Goal: Navigation & Orientation: Find specific page/section

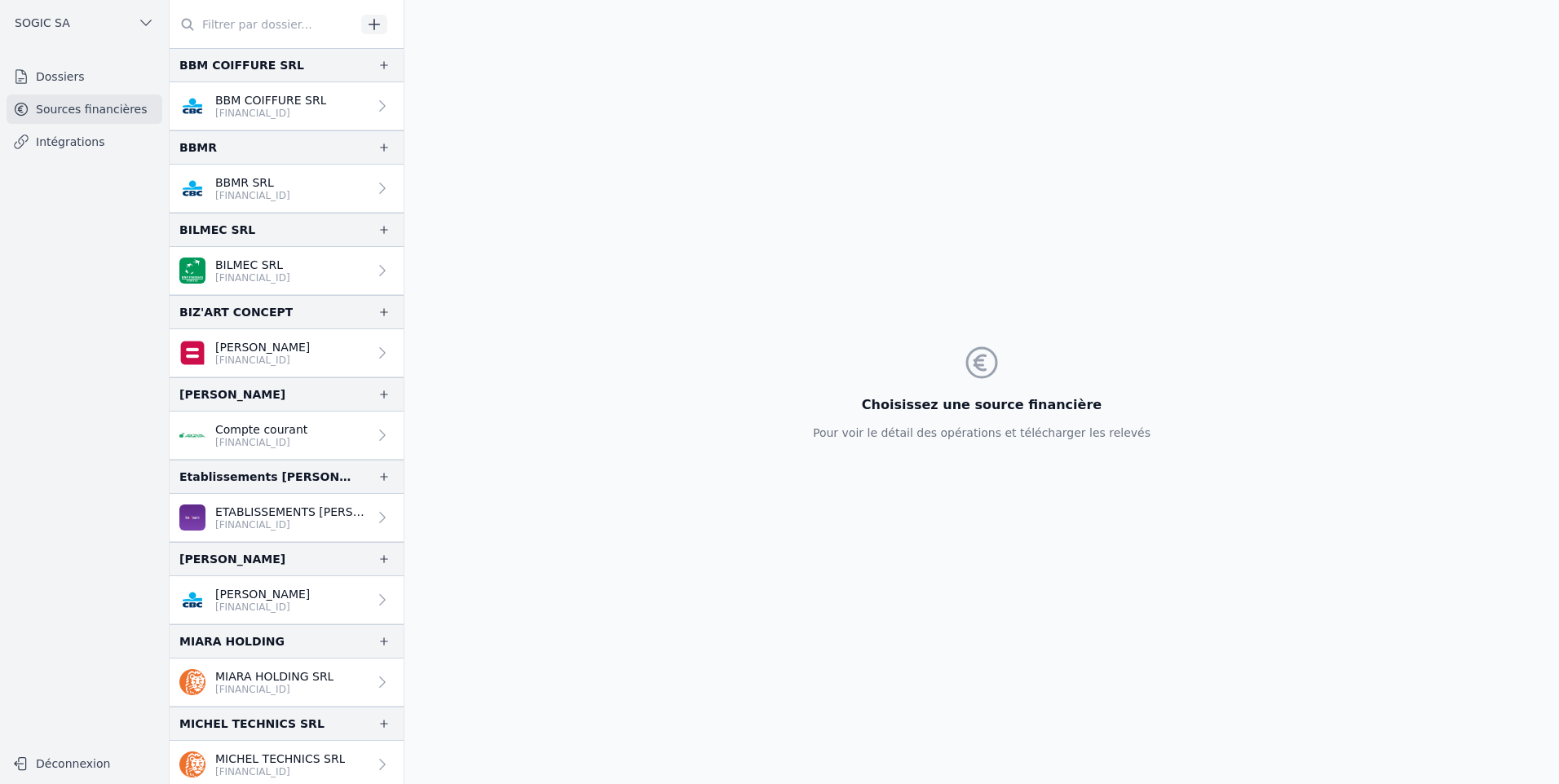
click at [65, 108] on link "Sources financières" at bounding box center [84, 108] width 155 height 29
click at [64, 75] on link "Dossiers" at bounding box center [84, 76] width 155 height 29
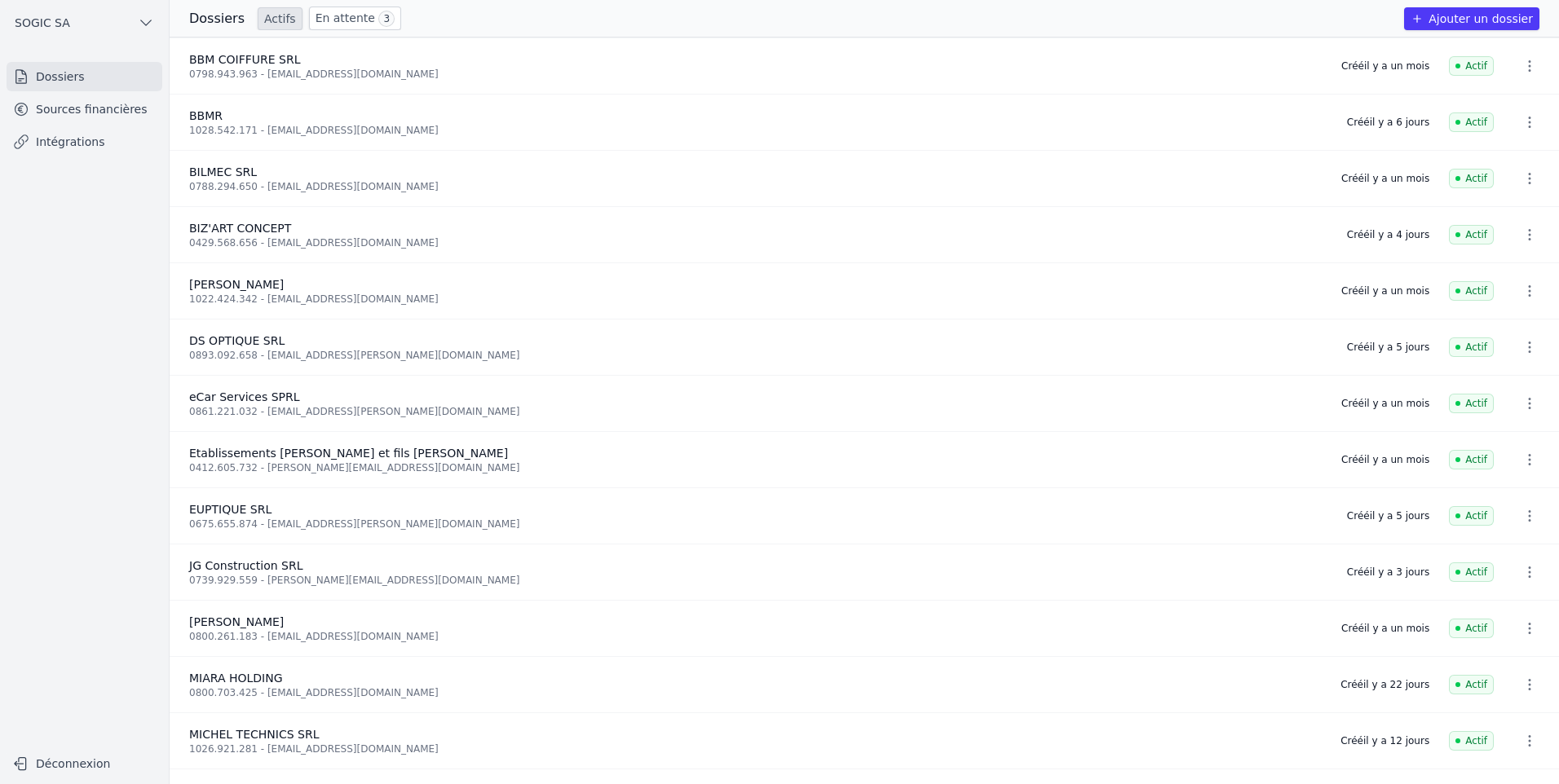
click at [333, 18] on link "En attente 3" at bounding box center [355, 18] width 92 height 24
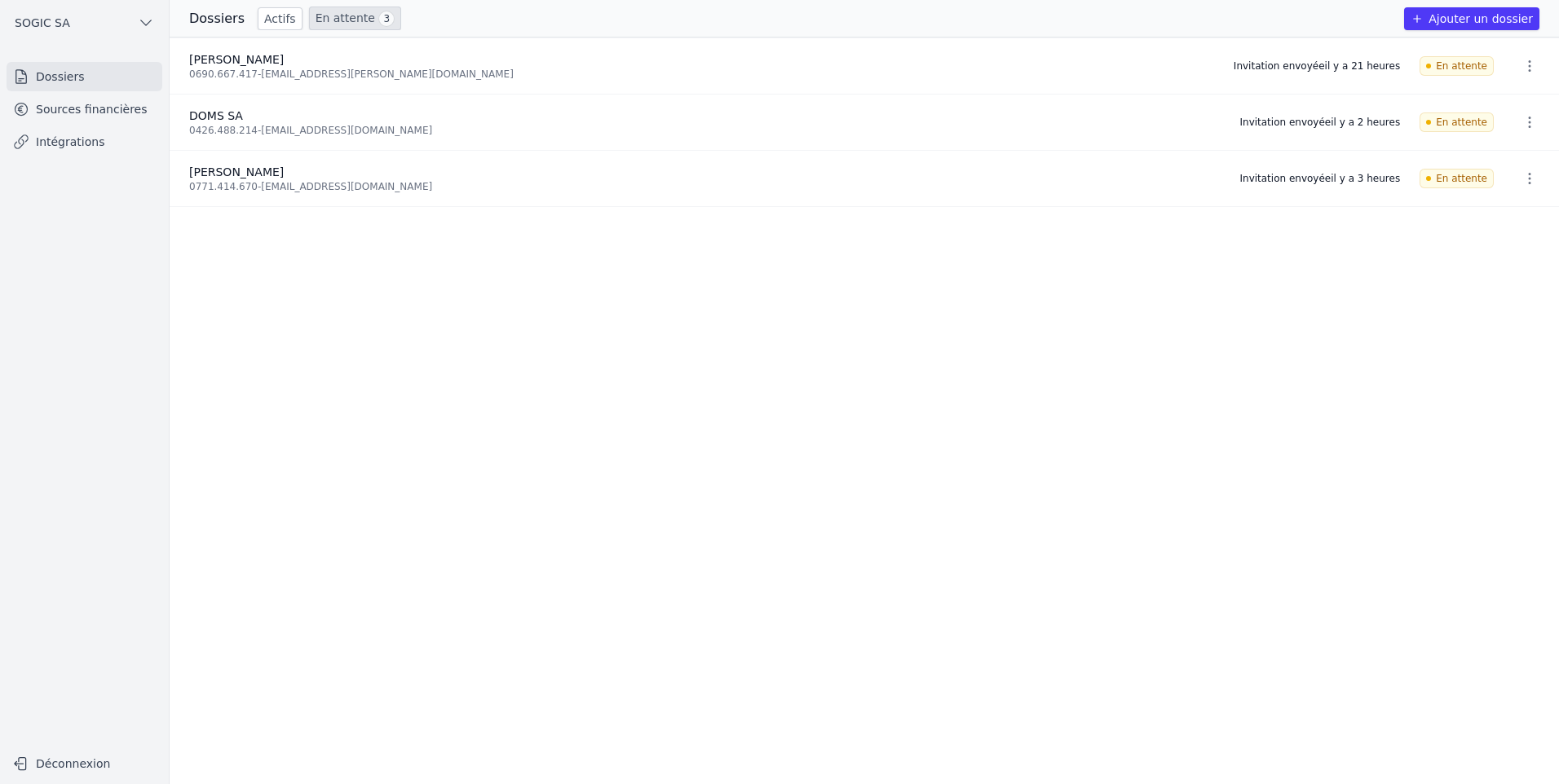
click at [85, 110] on link "Sources financières" at bounding box center [84, 108] width 155 height 29
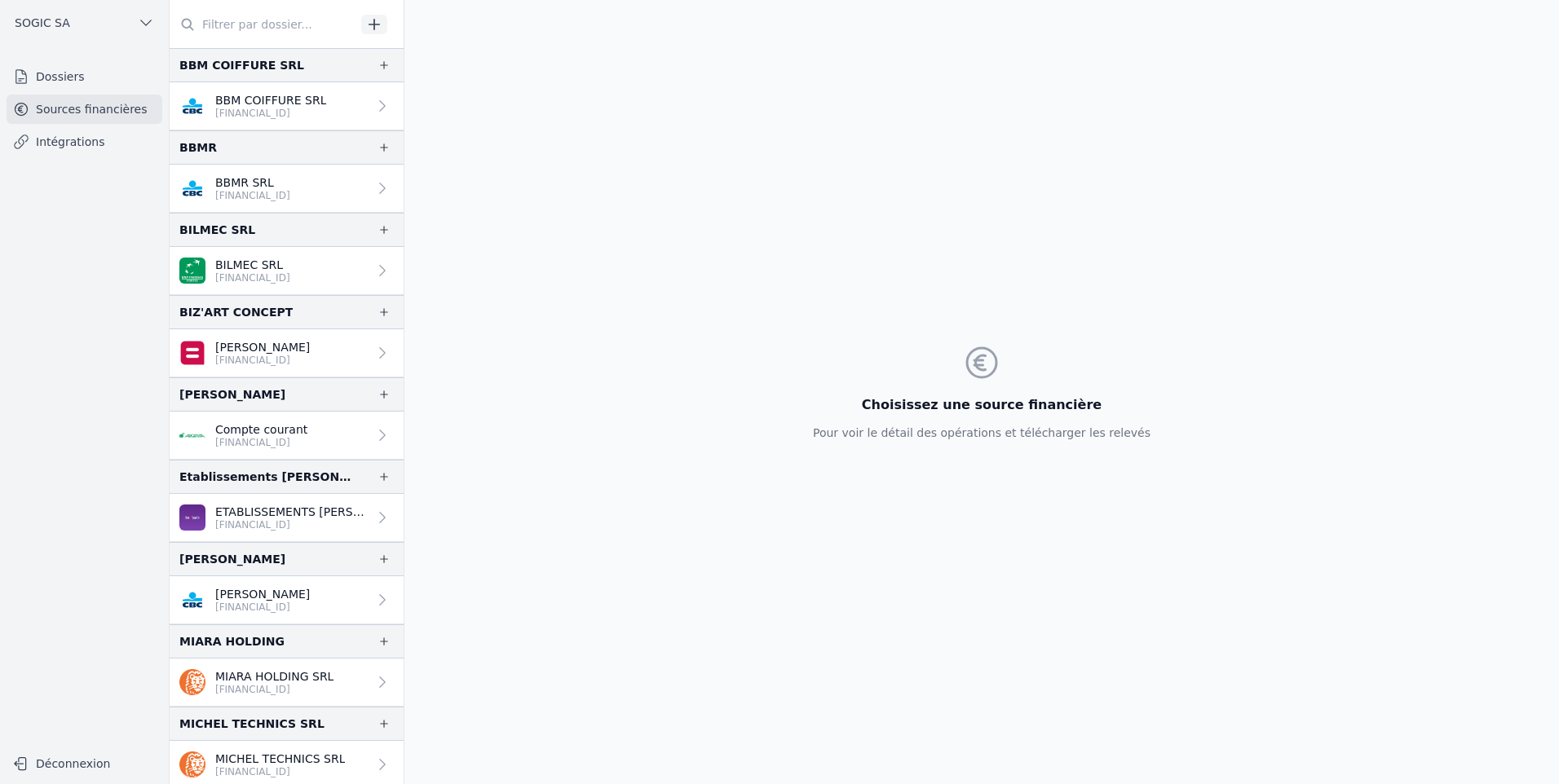
click at [64, 78] on link "Dossiers" at bounding box center [84, 76] width 155 height 29
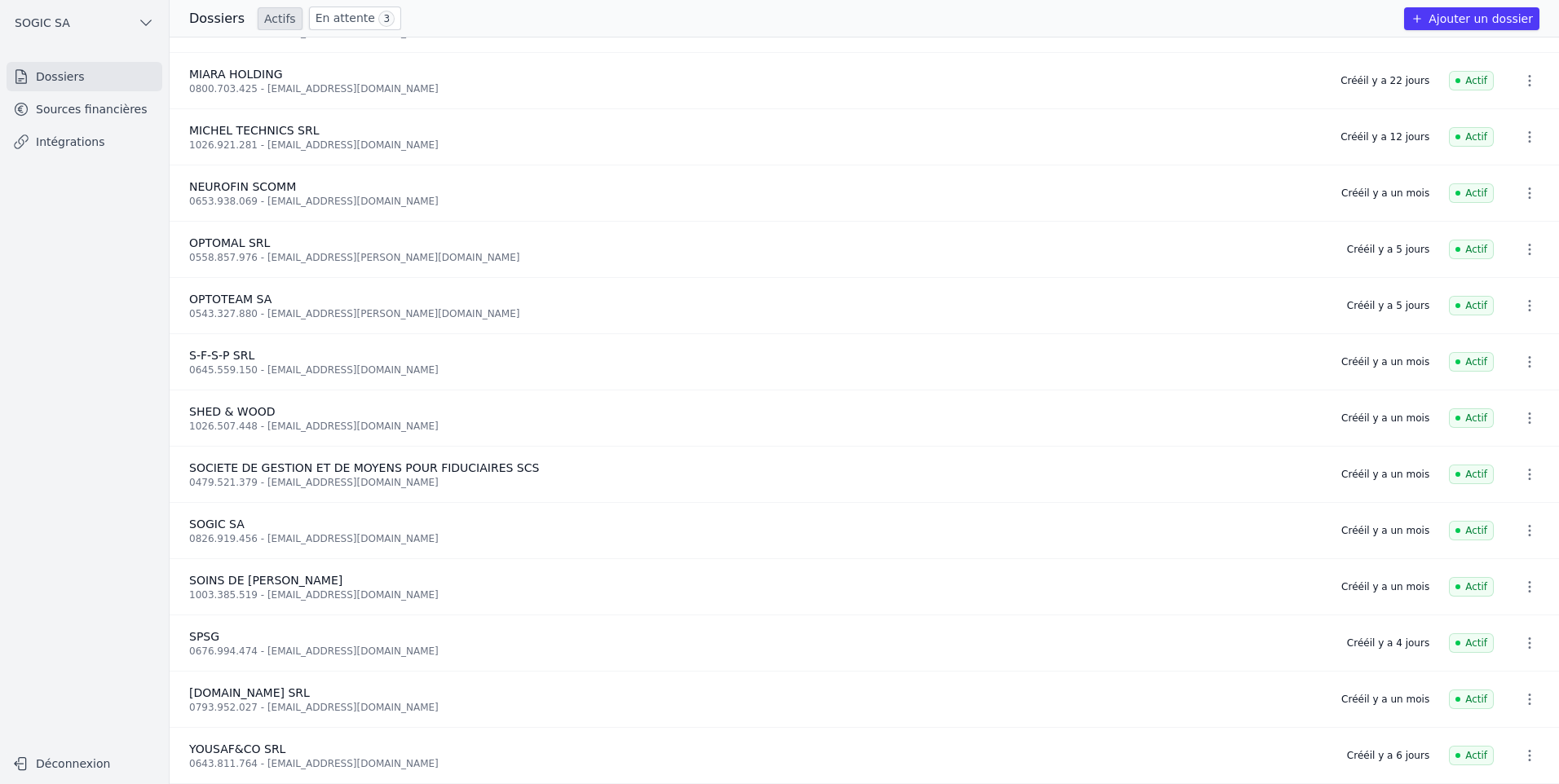
scroll to position [609, 0]
click at [88, 115] on link "Sources financières" at bounding box center [84, 108] width 155 height 29
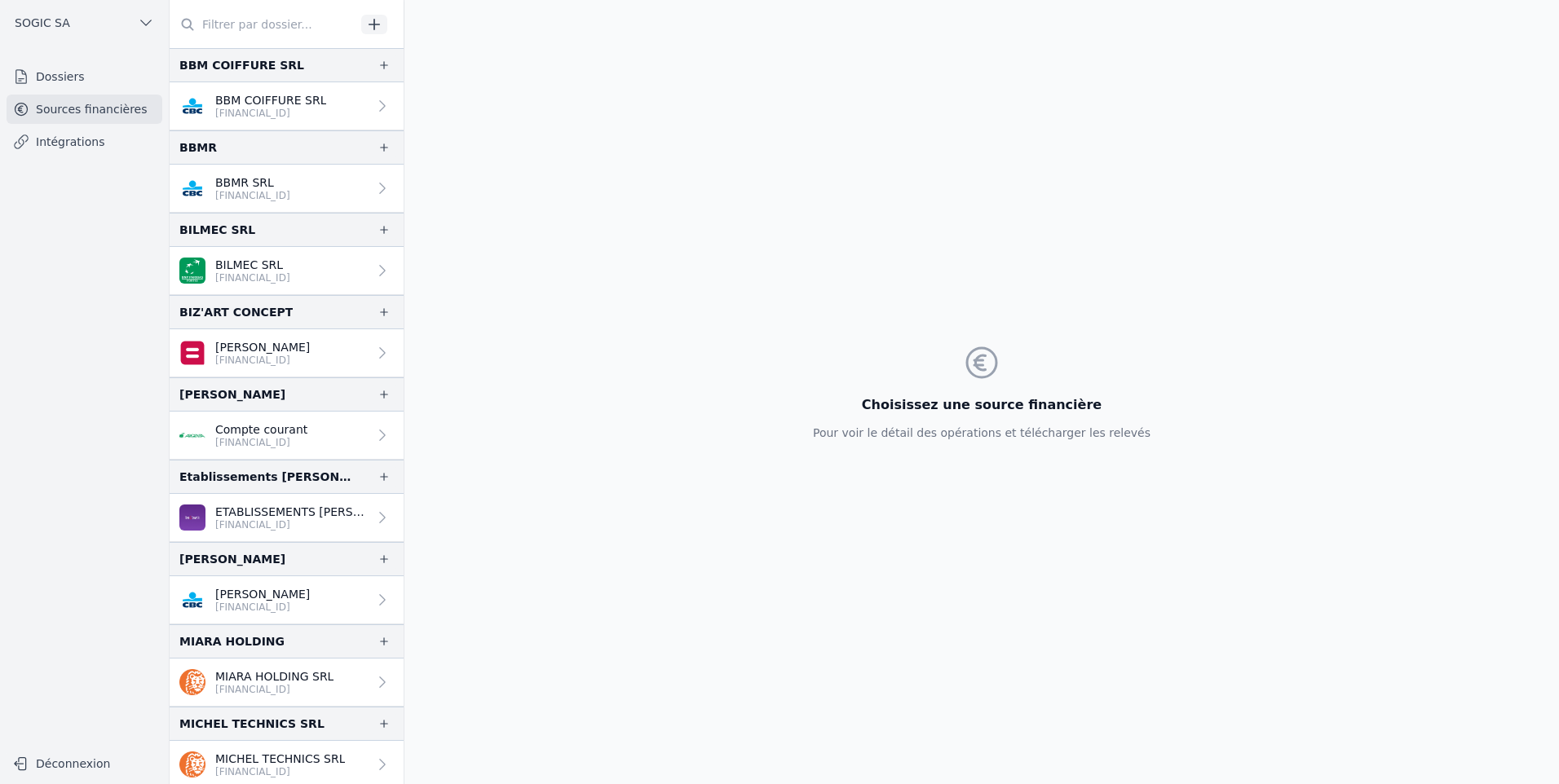
click at [73, 74] on link "Dossiers" at bounding box center [84, 76] width 155 height 29
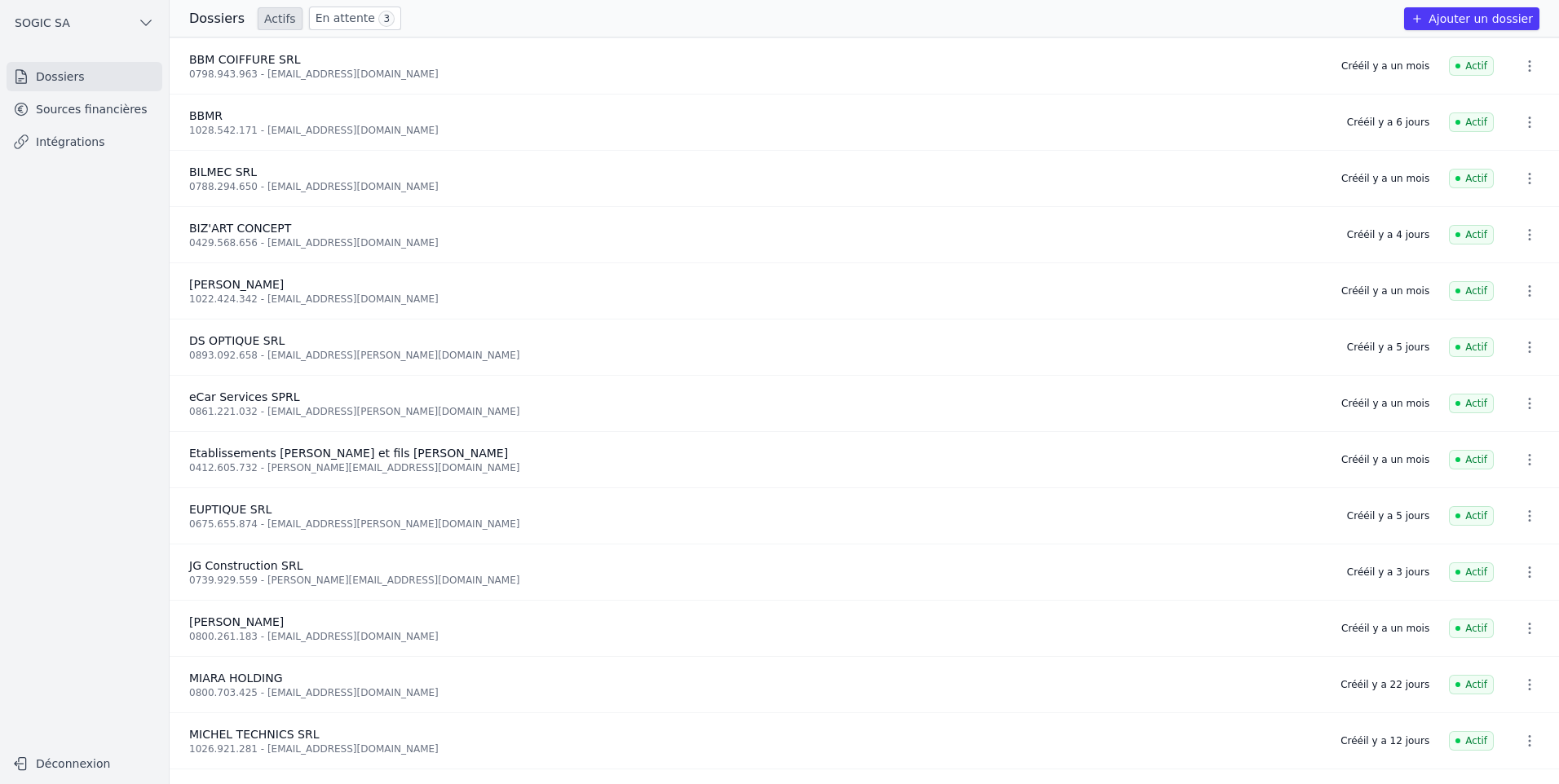
click at [324, 20] on link "En attente 3" at bounding box center [355, 18] width 92 height 24
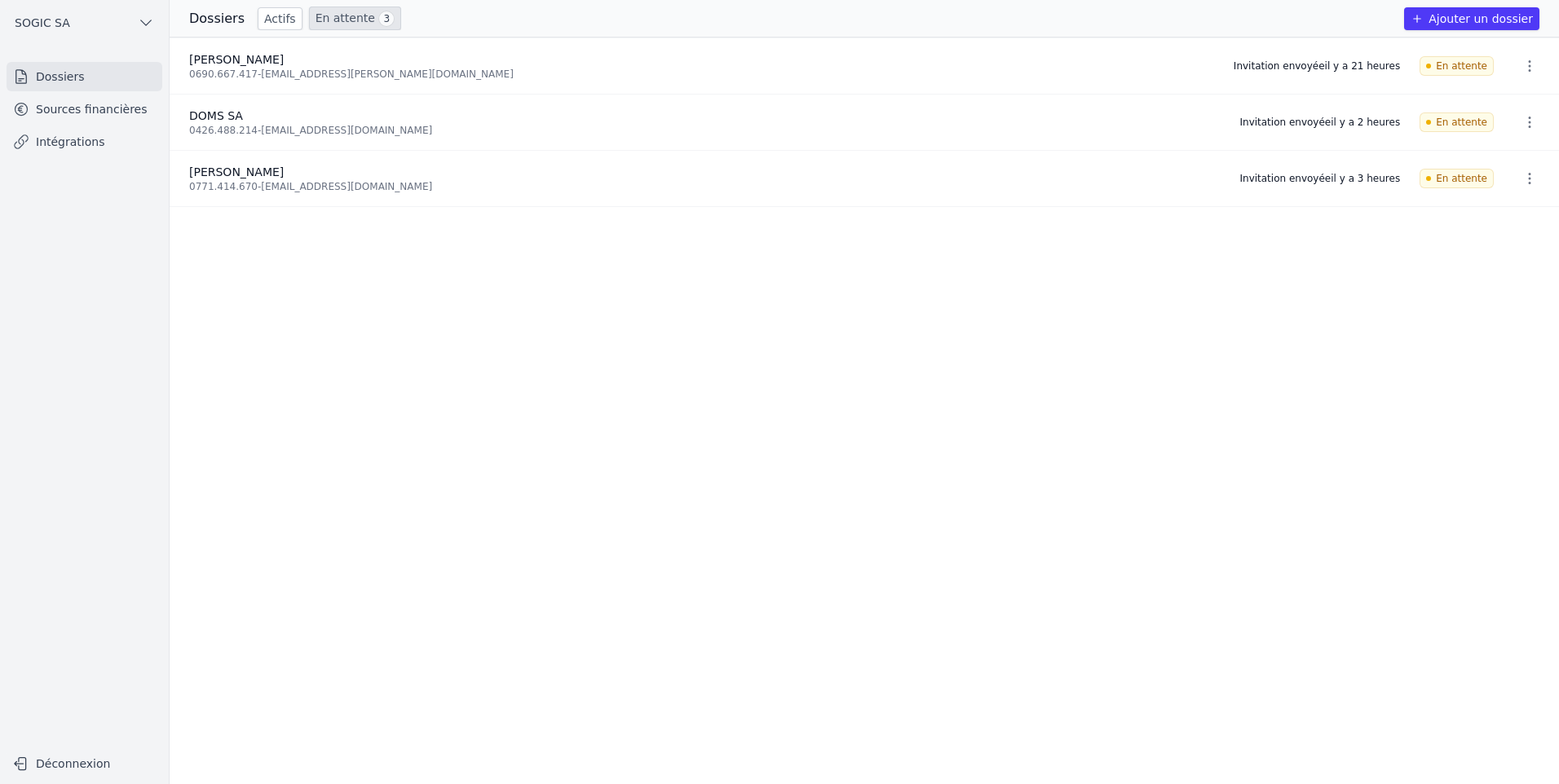
click at [258, 19] on link "Actifs" at bounding box center [281, 19] width 45 height 23
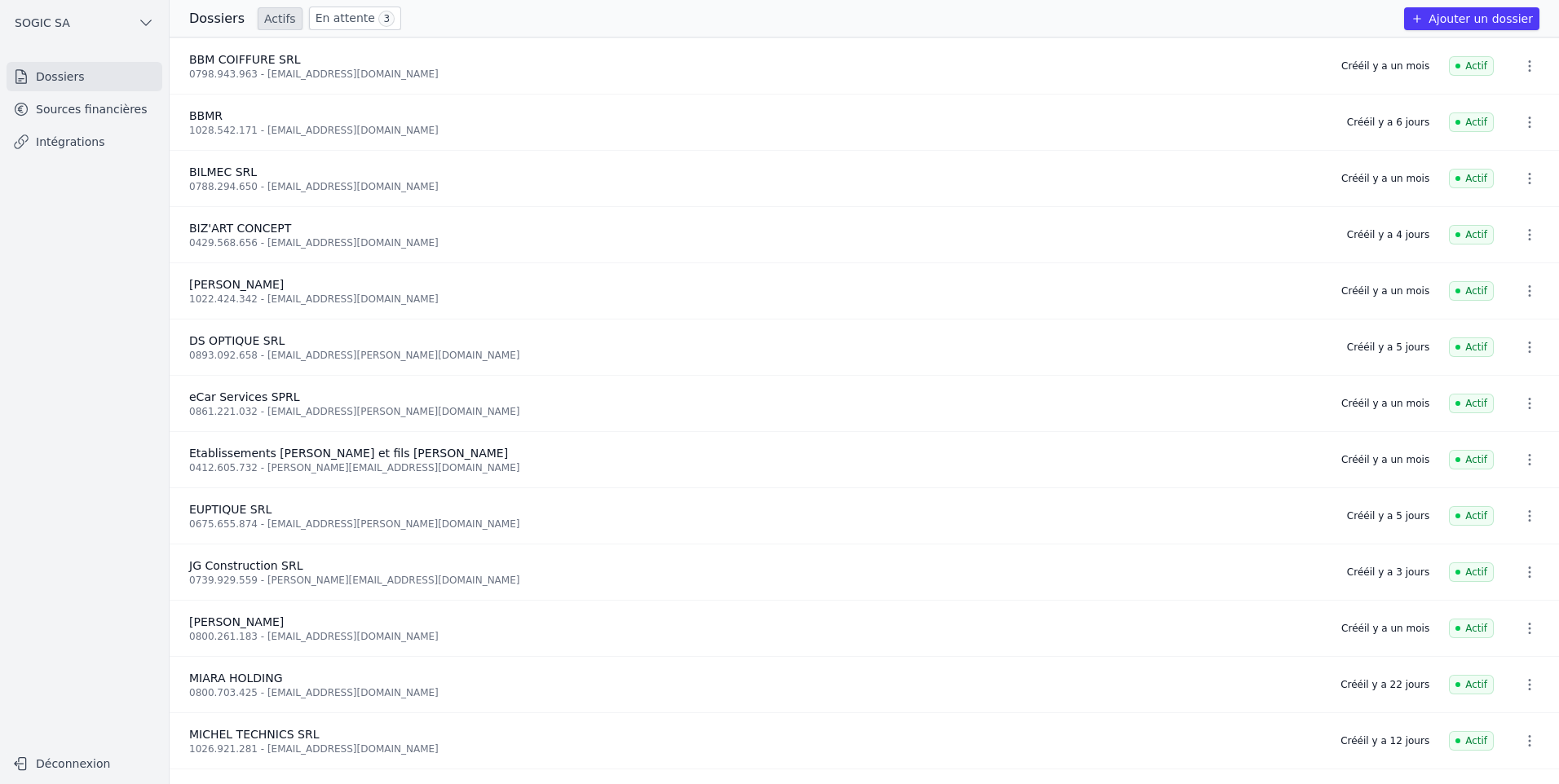
click at [328, 18] on link "En attente 3" at bounding box center [355, 18] width 92 height 24
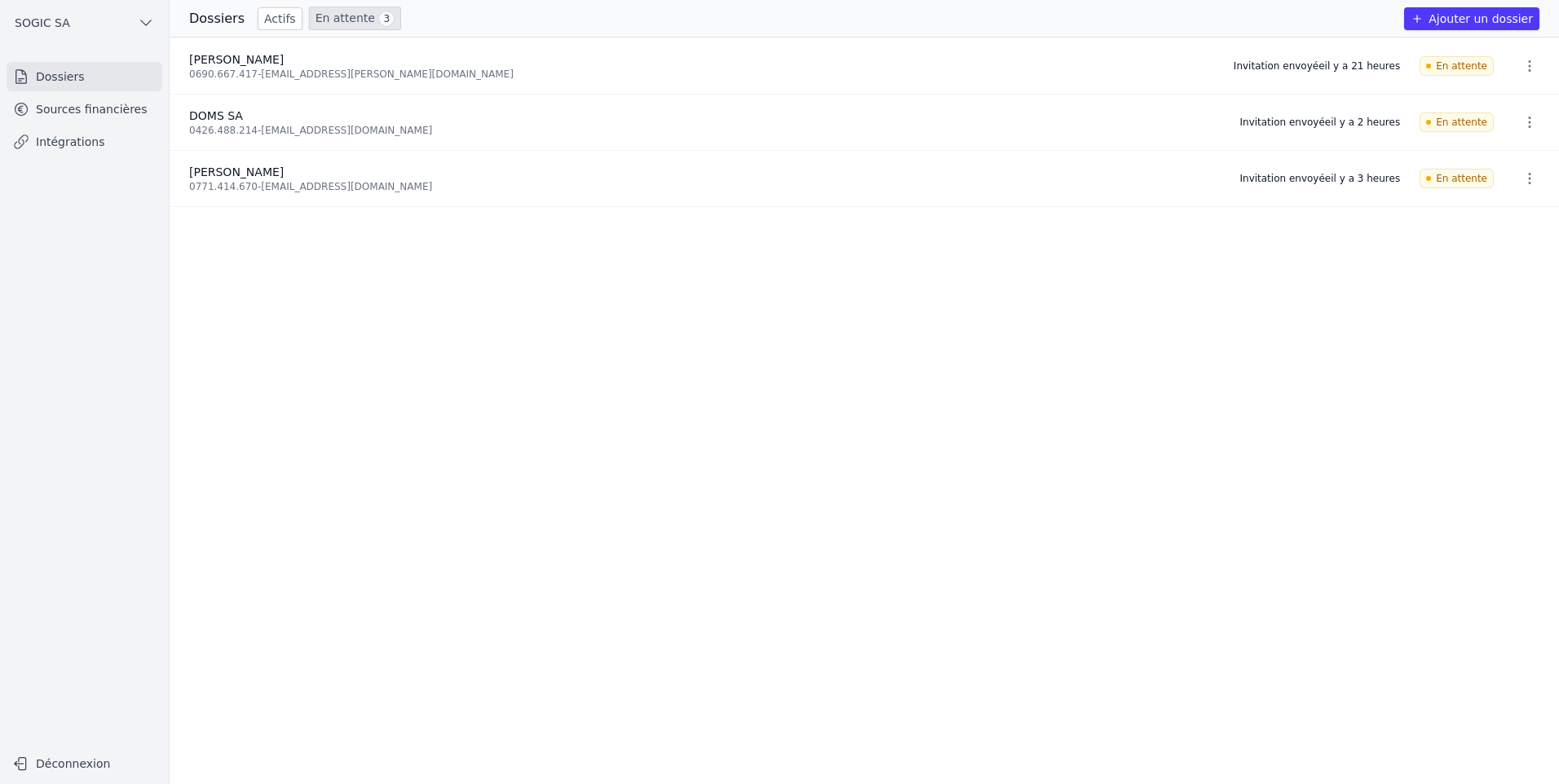
click at [72, 109] on link "Sources financières" at bounding box center [84, 108] width 155 height 29
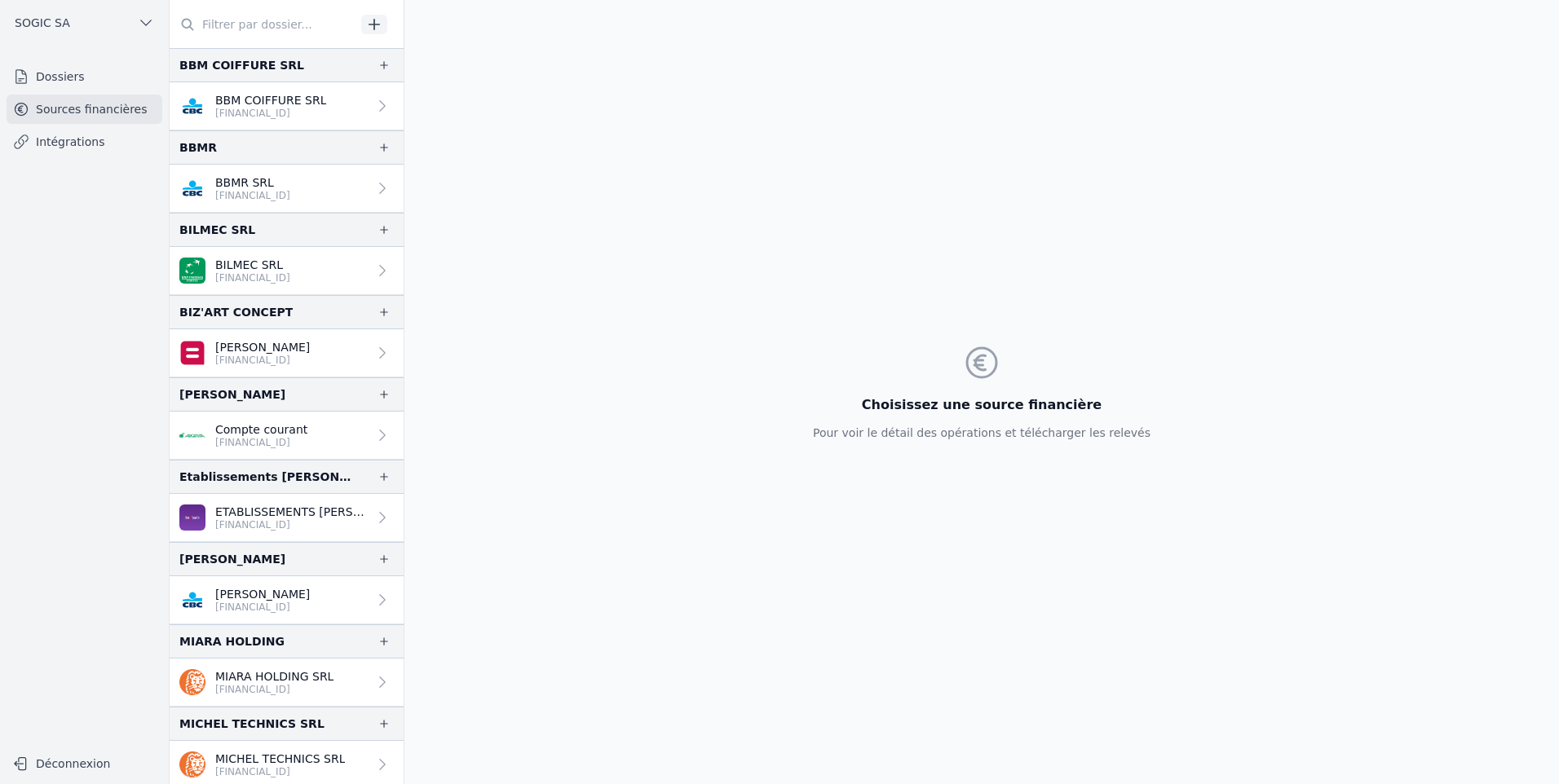
click at [80, 142] on link "Intégrations" at bounding box center [84, 141] width 155 height 29
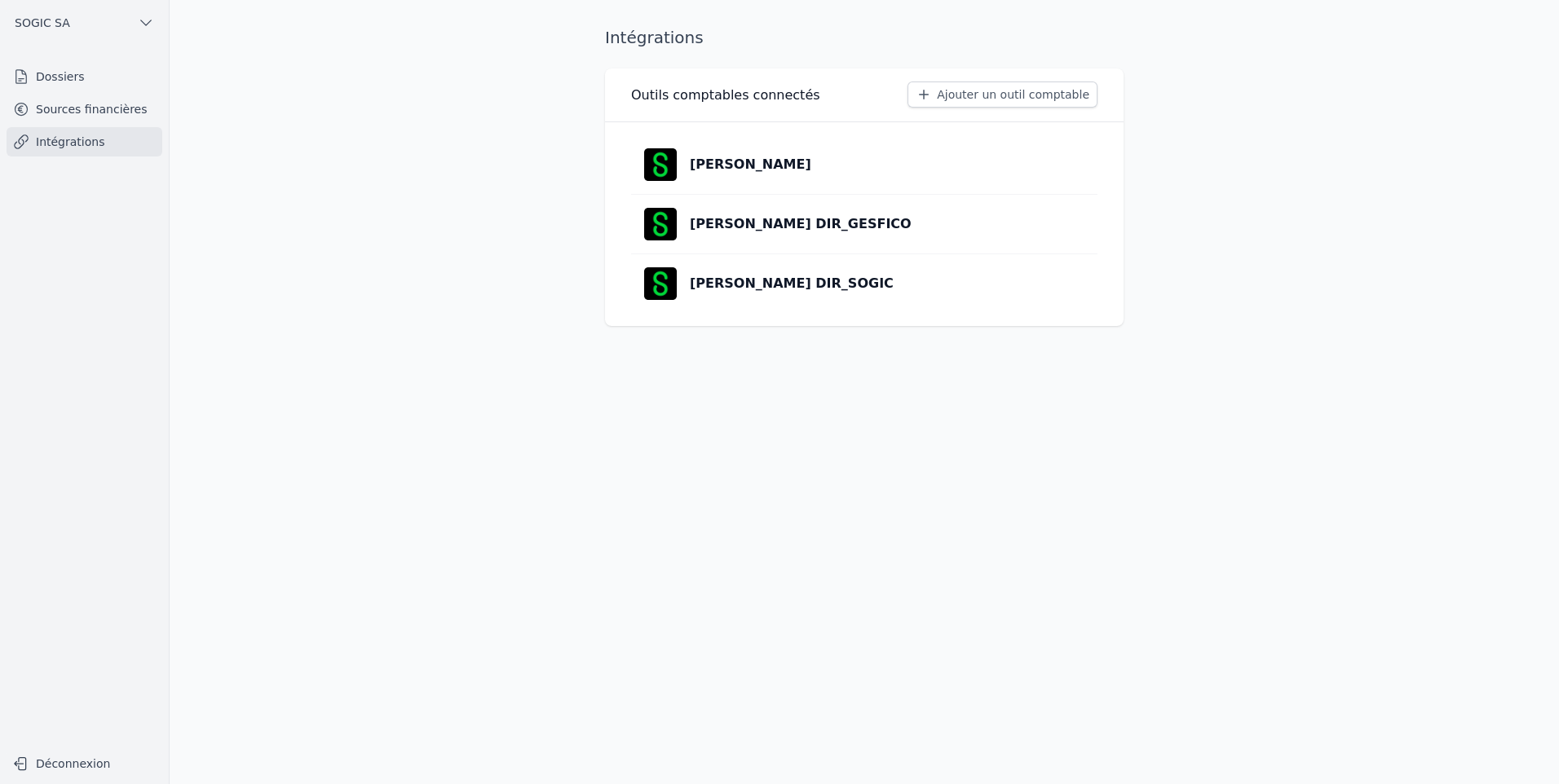
click at [109, 84] on link "Dossiers" at bounding box center [84, 76] width 155 height 29
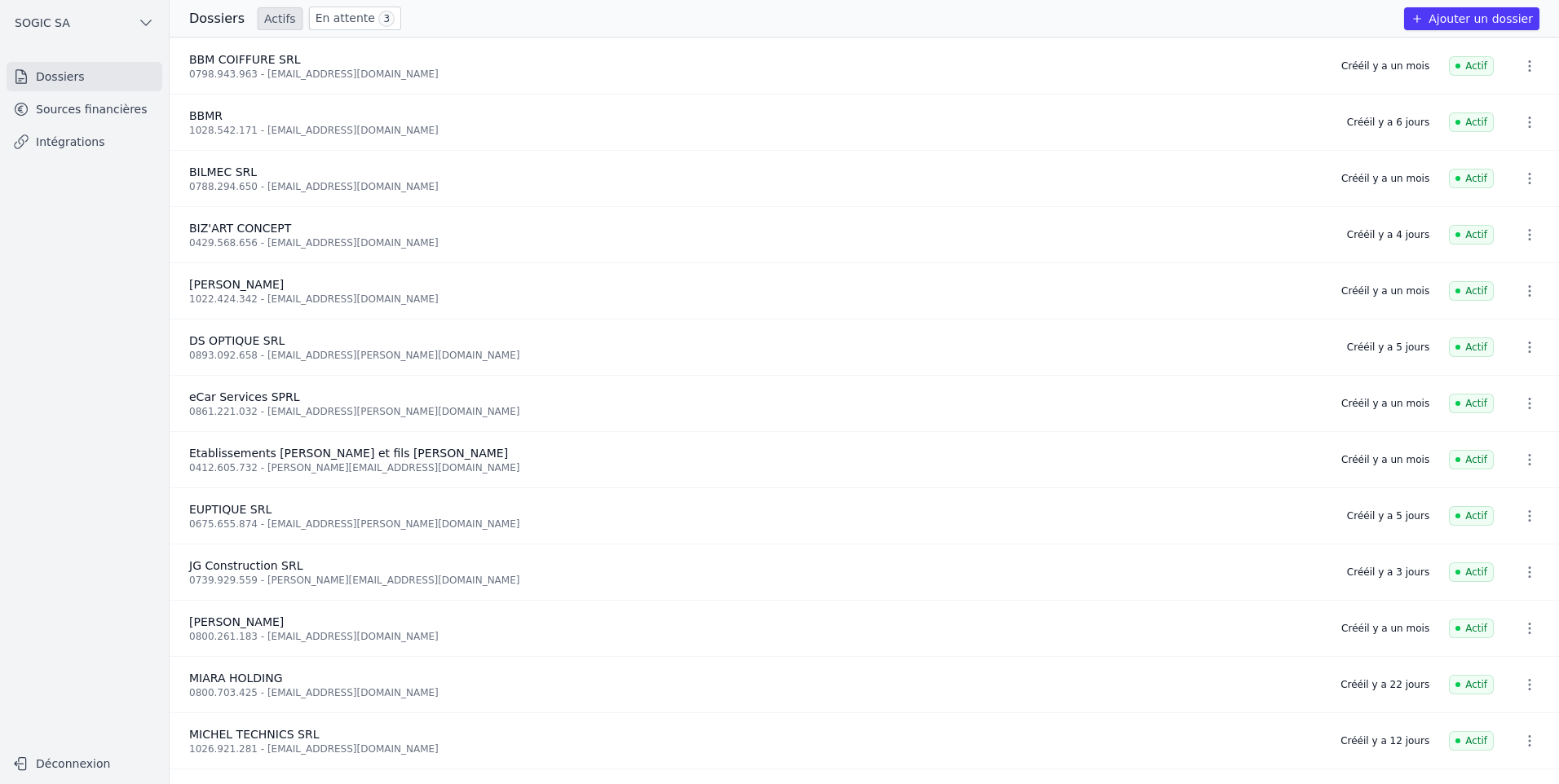
click at [333, 24] on link "En attente 3" at bounding box center [355, 18] width 92 height 24
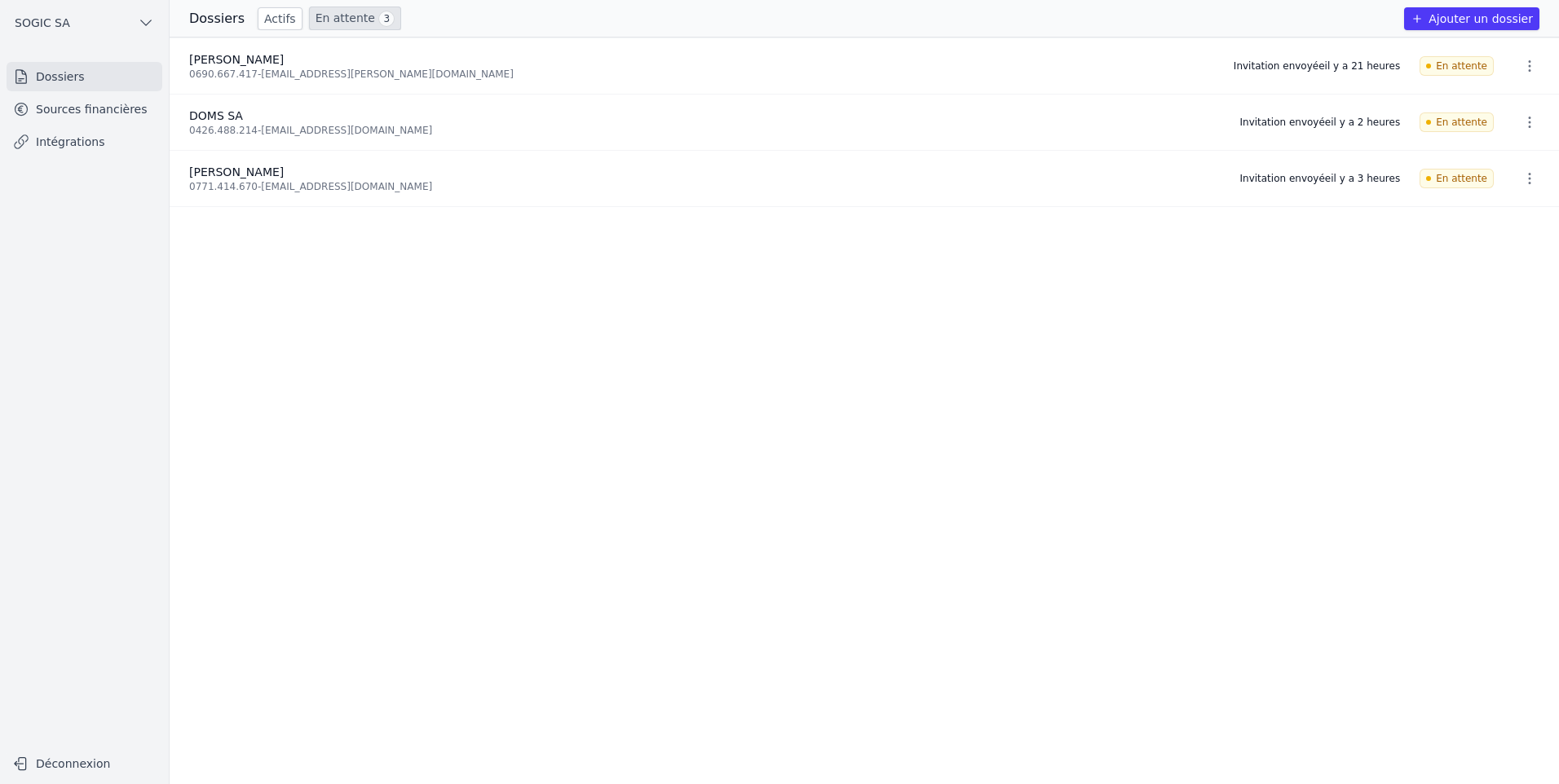
click at [195, 16] on h3 "Dossiers" at bounding box center [217, 19] width 56 height 20
click at [264, 21] on link "Actifs" at bounding box center [281, 19] width 45 height 23
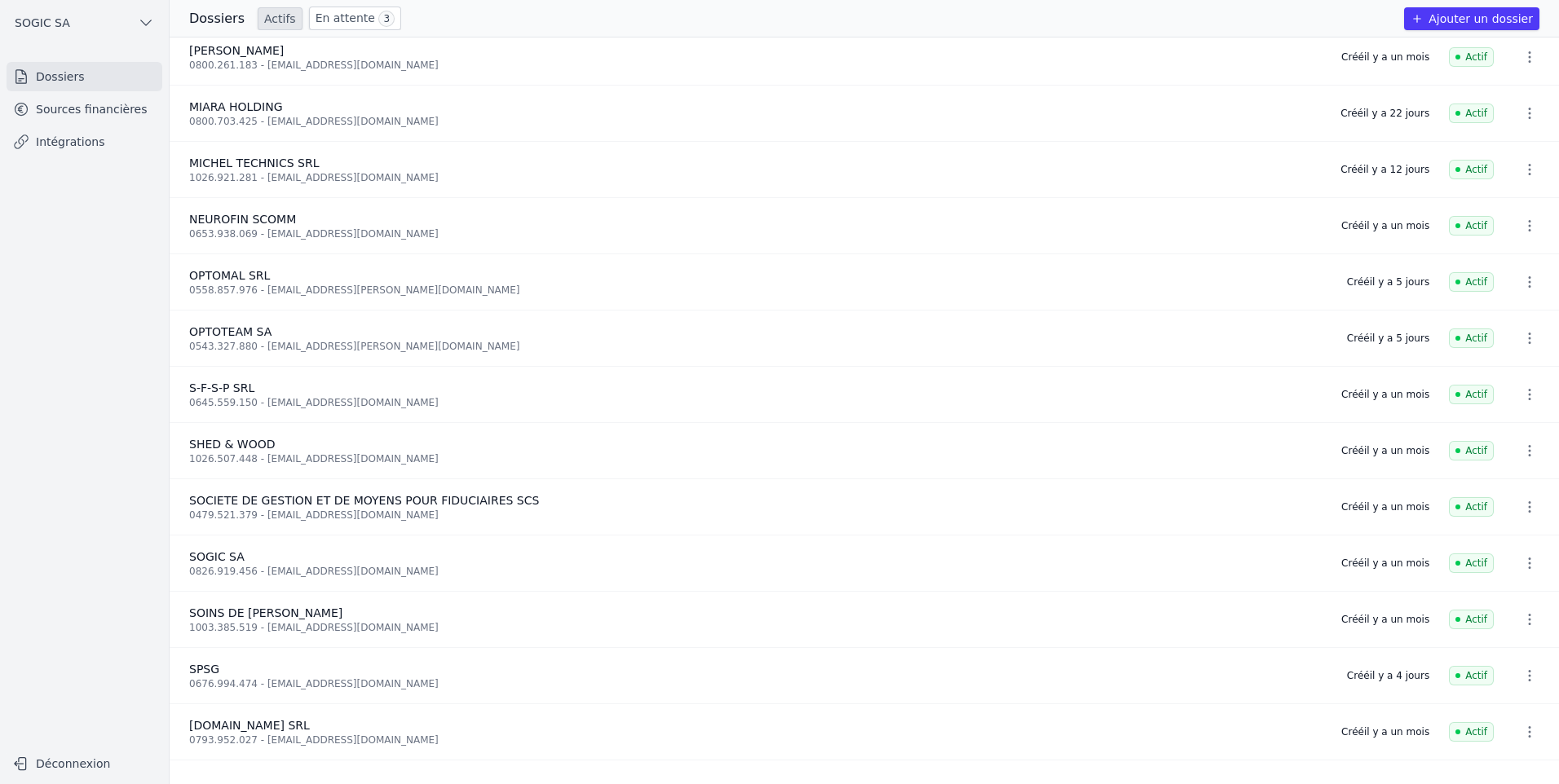
scroll to position [609, 0]
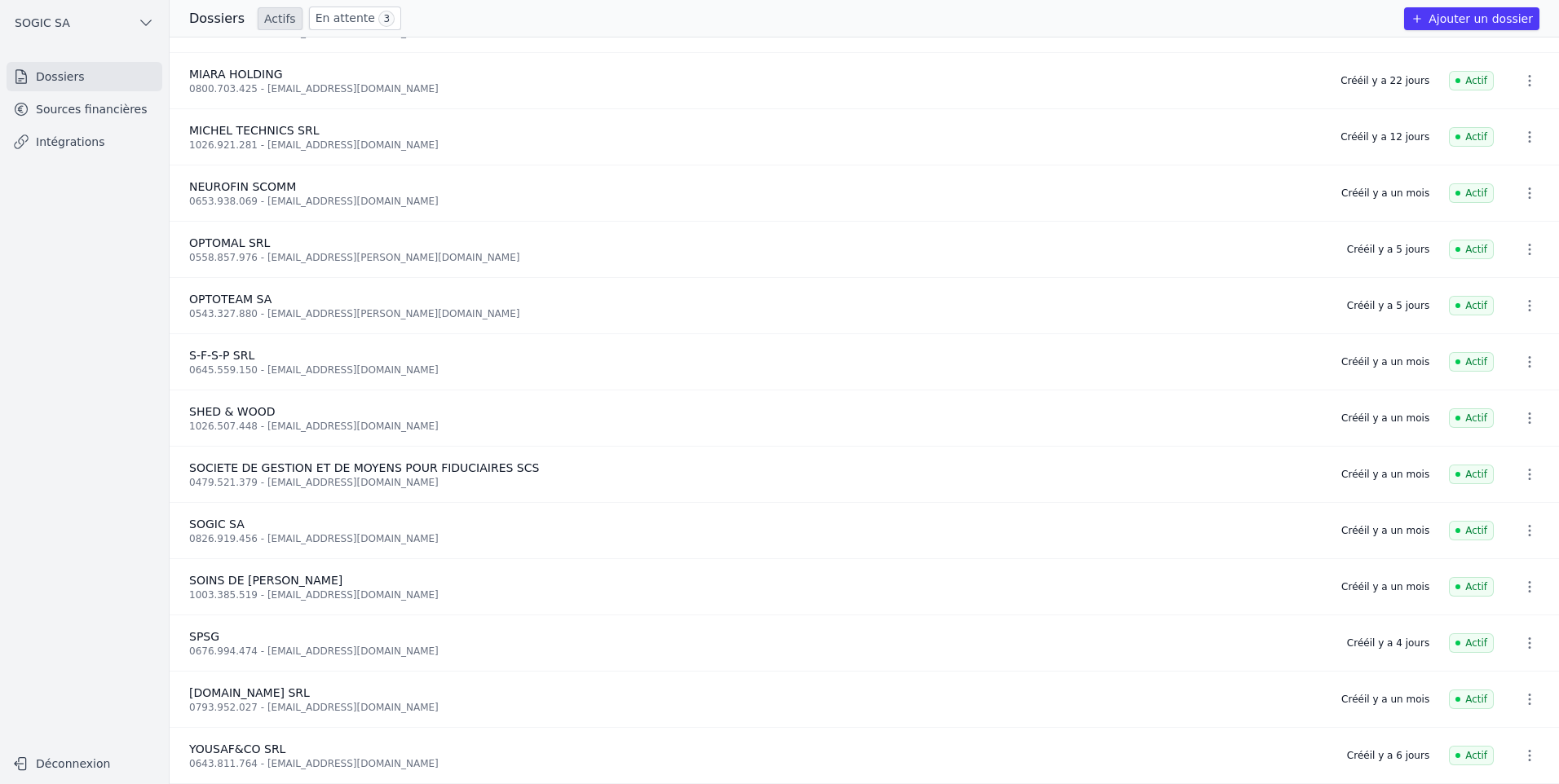
click at [96, 110] on link "Sources financières" at bounding box center [84, 108] width 155 height 29
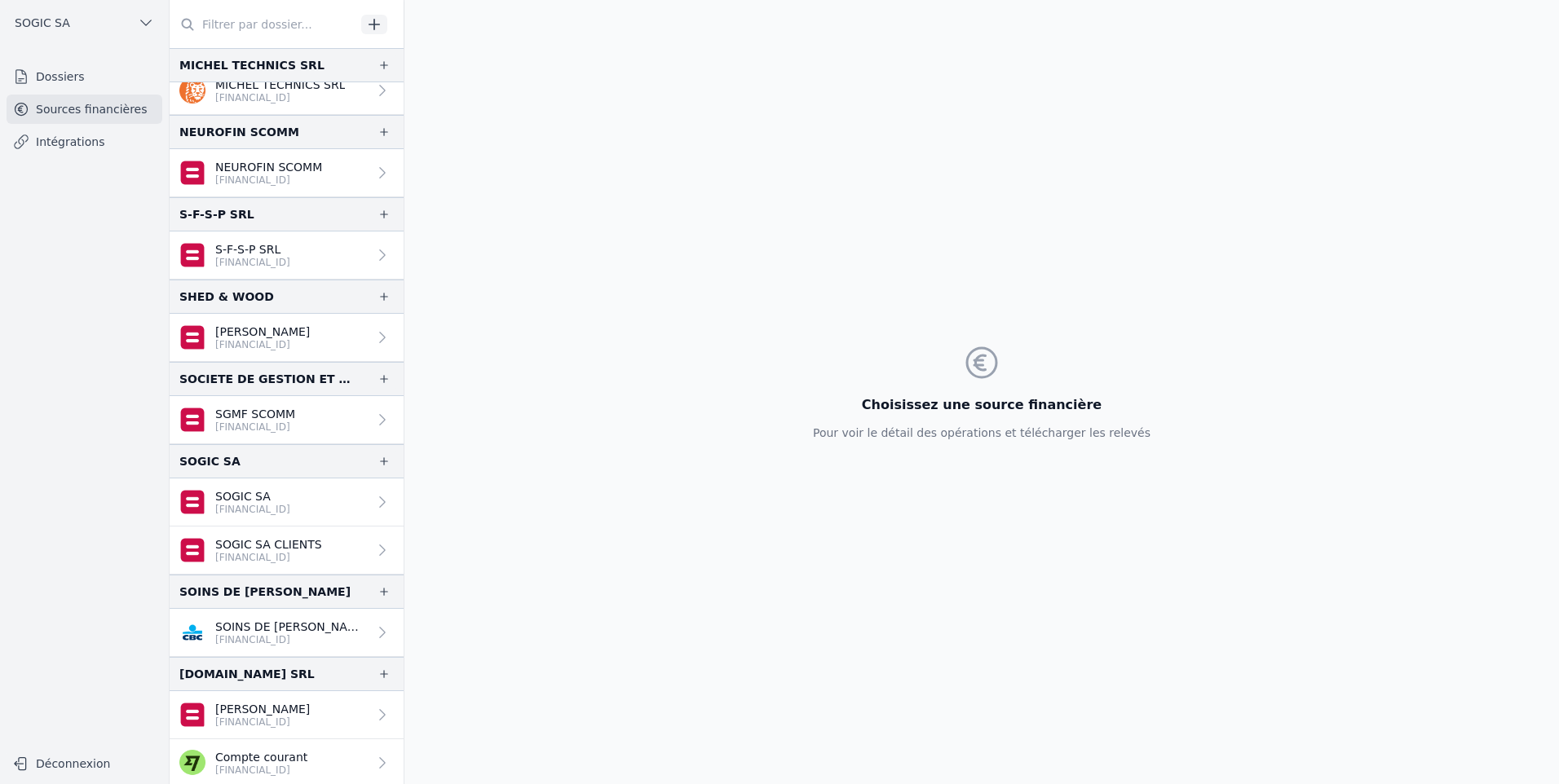
scroll to position [678, 0]
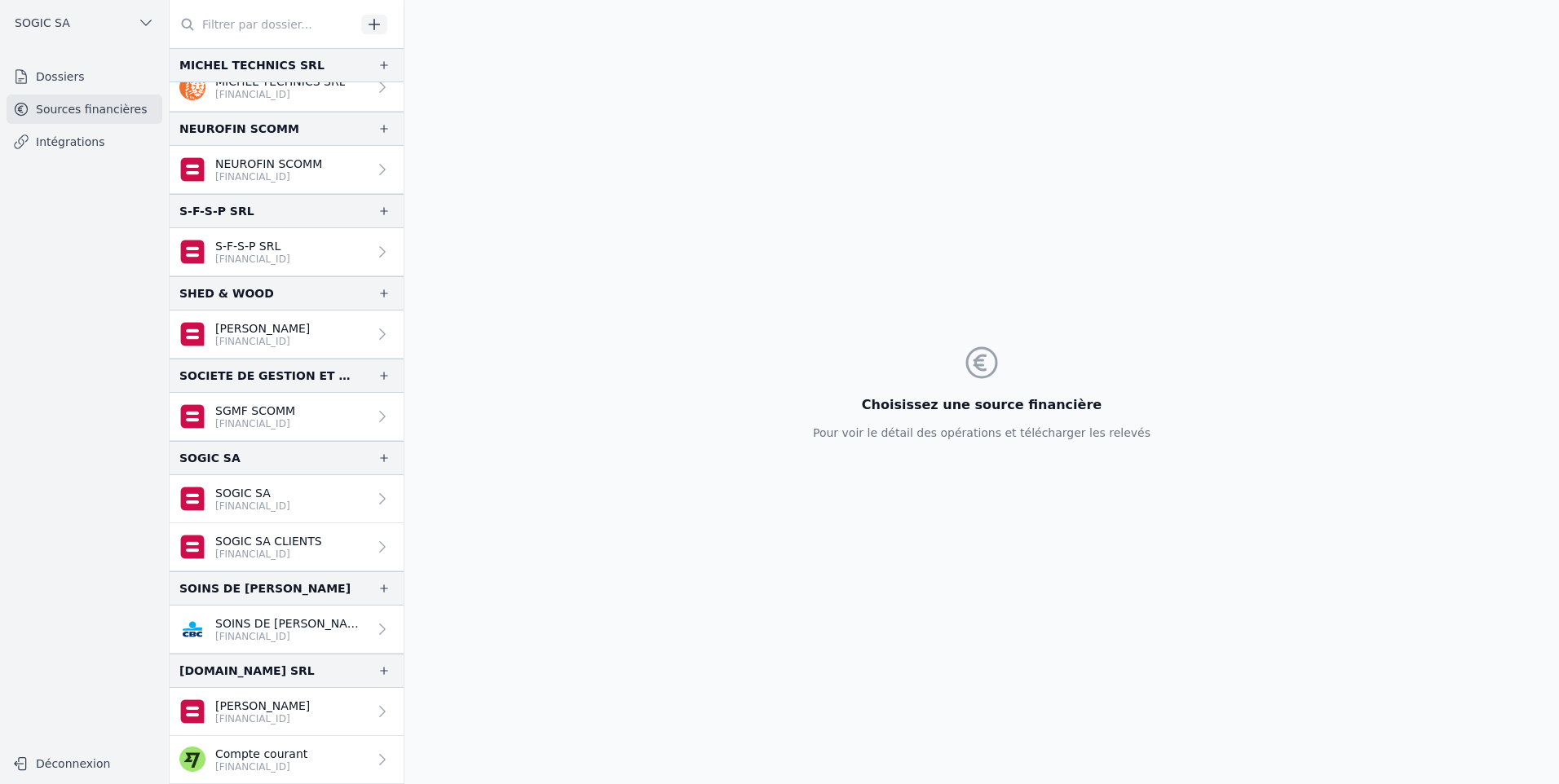
click at [63, 82] on link "Dossiers" at bounding box center [84, 76] width 155 height 29
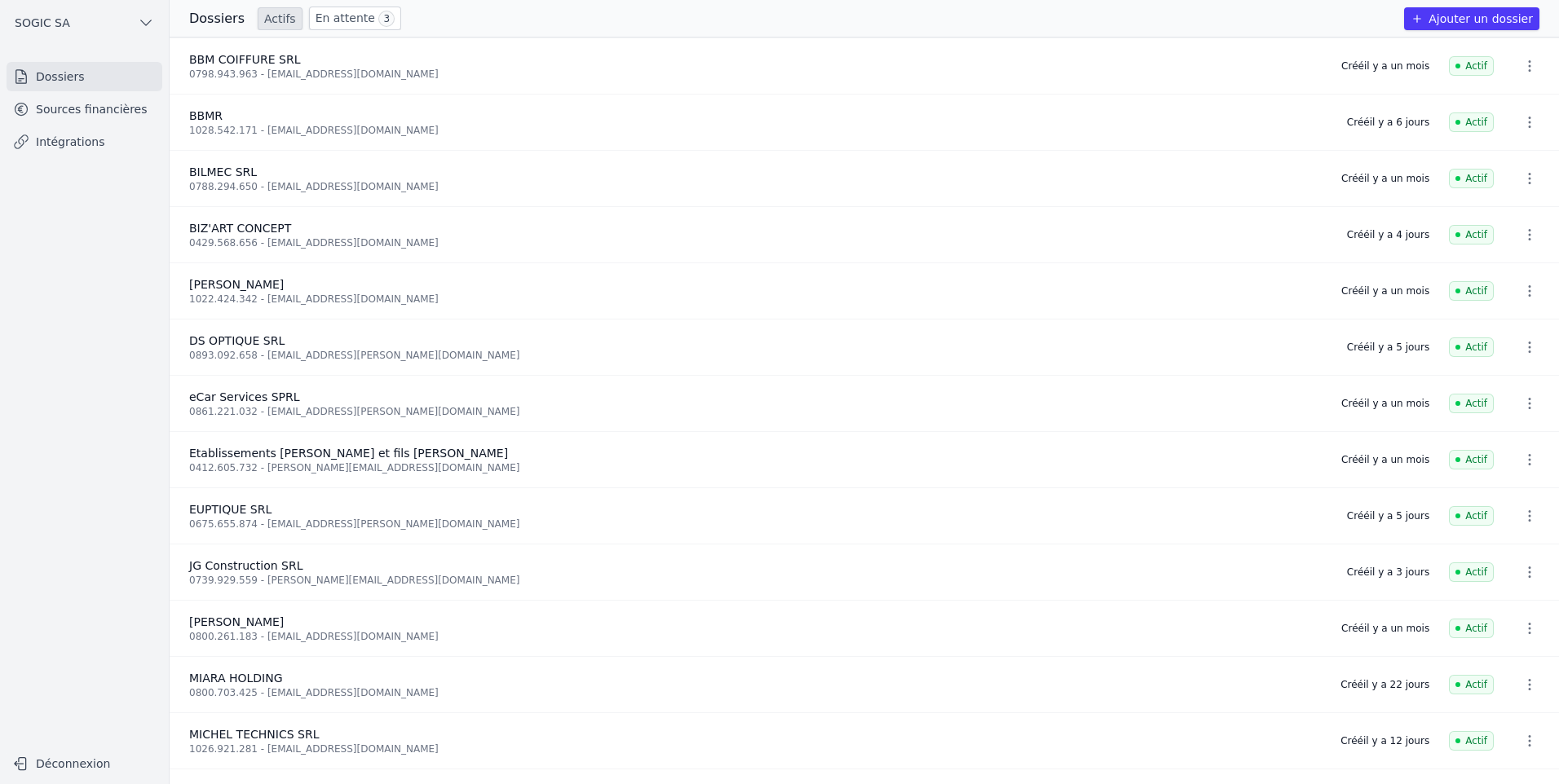
click at [1521, 121] on icon "button" at bounding box center [1529, 121] width 16 height 16
click at [80, 114] on div at bounding box center [780, 392] width 1559 height 784
click at [103, 98] on link "Sources financières" at bounding box center [84, 108] width 155 height 29
